Goal: Task Accomplishment & Management: Complete application form

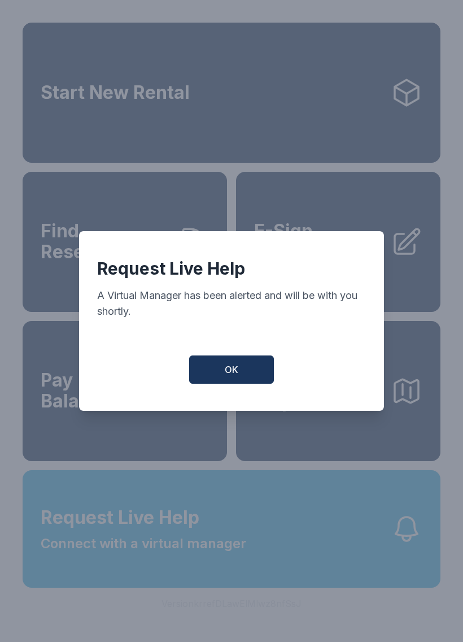
click at [231, 383] on button "OK" at bounding box center [231, 369] width 85 height 28
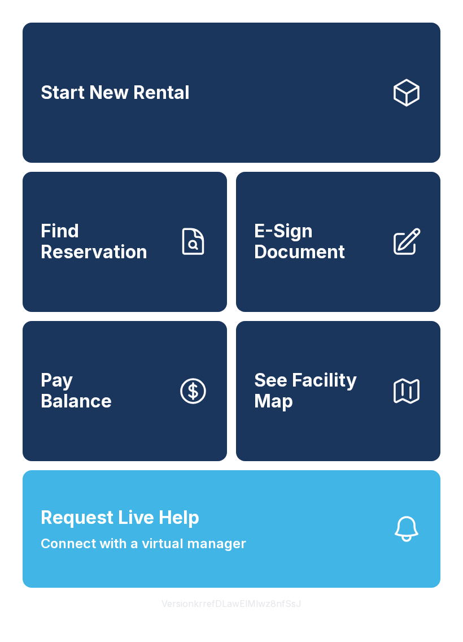
click at [253, 556] on button "Request Live Help Connect with a virtual manager" at bounding box center [232, 529] width 418 height 118
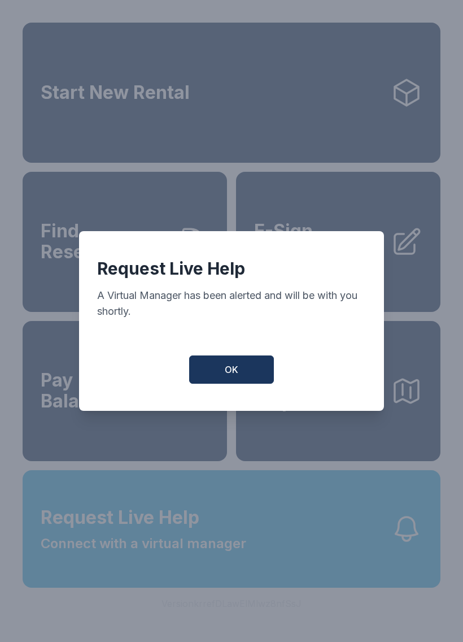
click at [232, 372] on span "OK" at bounding box center [232, 370] width 14 height 14
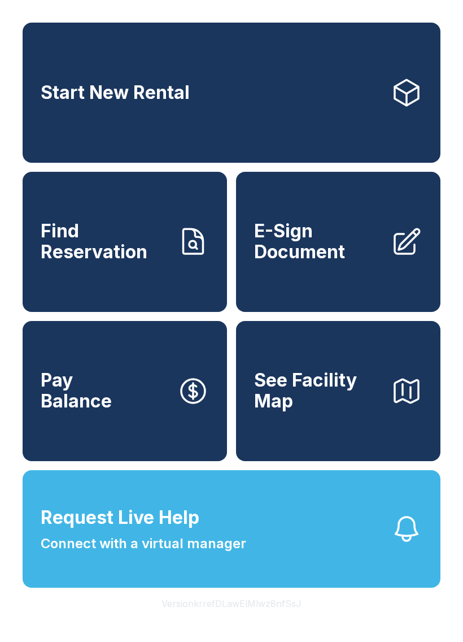
click at [350, 234] on span "E-Sign Document" at bounding box center [318, 241] width 128 height 41
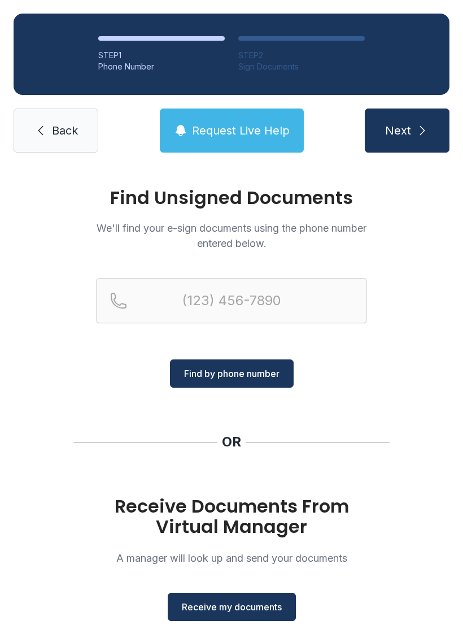
click at [238, 608] on span "Receive my documents" at bounding box center [232, 607] width 100 height 14
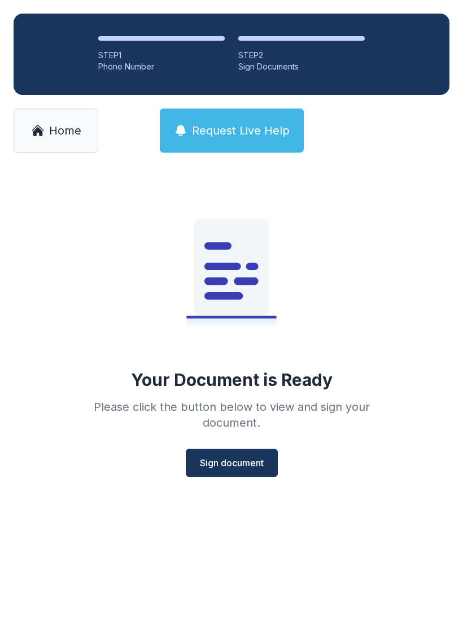
click at [244, 467] on span "Sign document" at bounding box center [232, 463] width 64 height 14
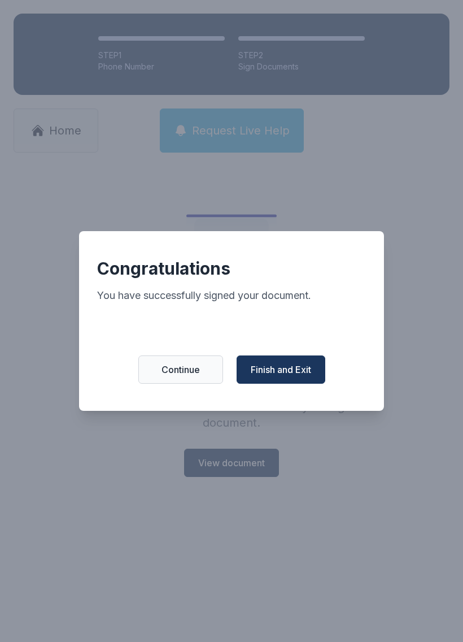
click at [290, 376] on span "Finish and Exit" at bounding box center [281, 370] width 60 height 14
